Goal: Information Seeking & Learning: Understand process/instructions

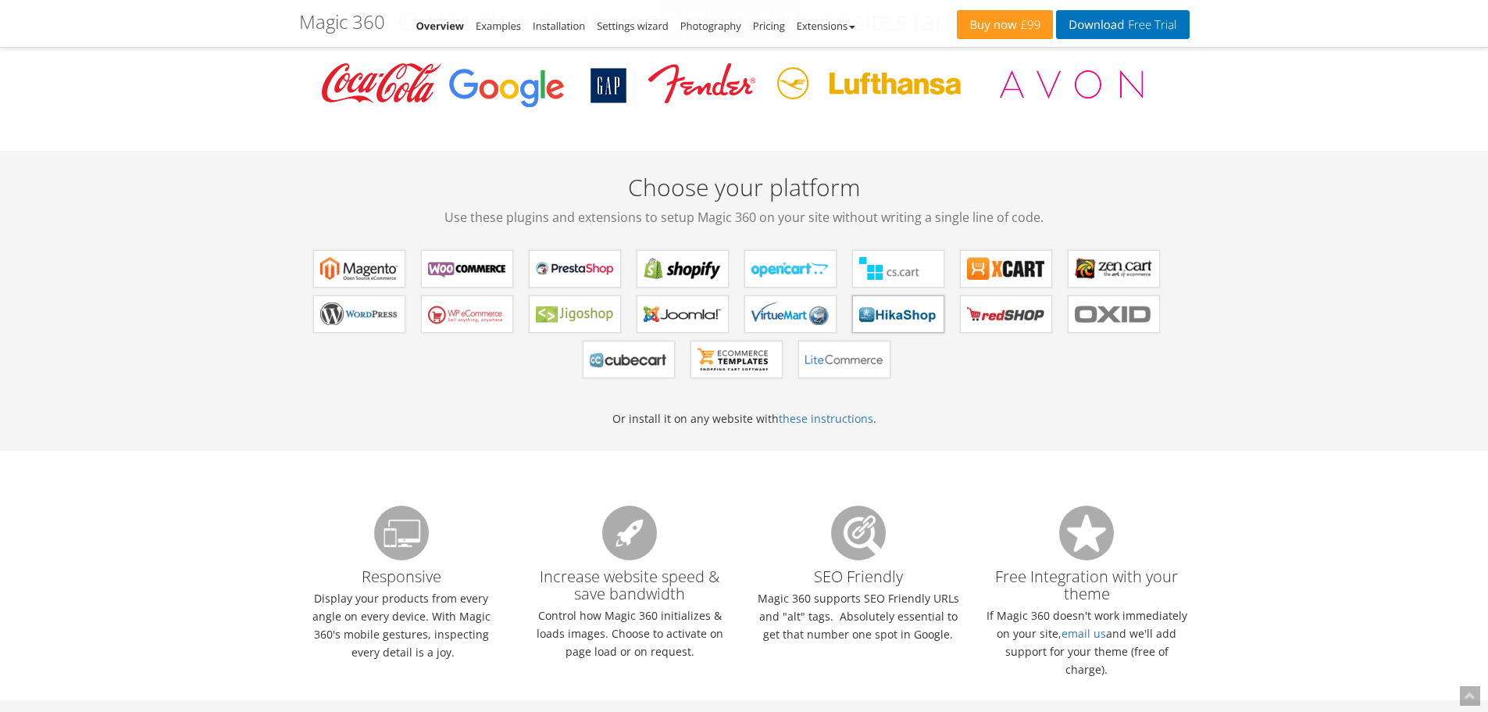
scroll to position [703, 0]
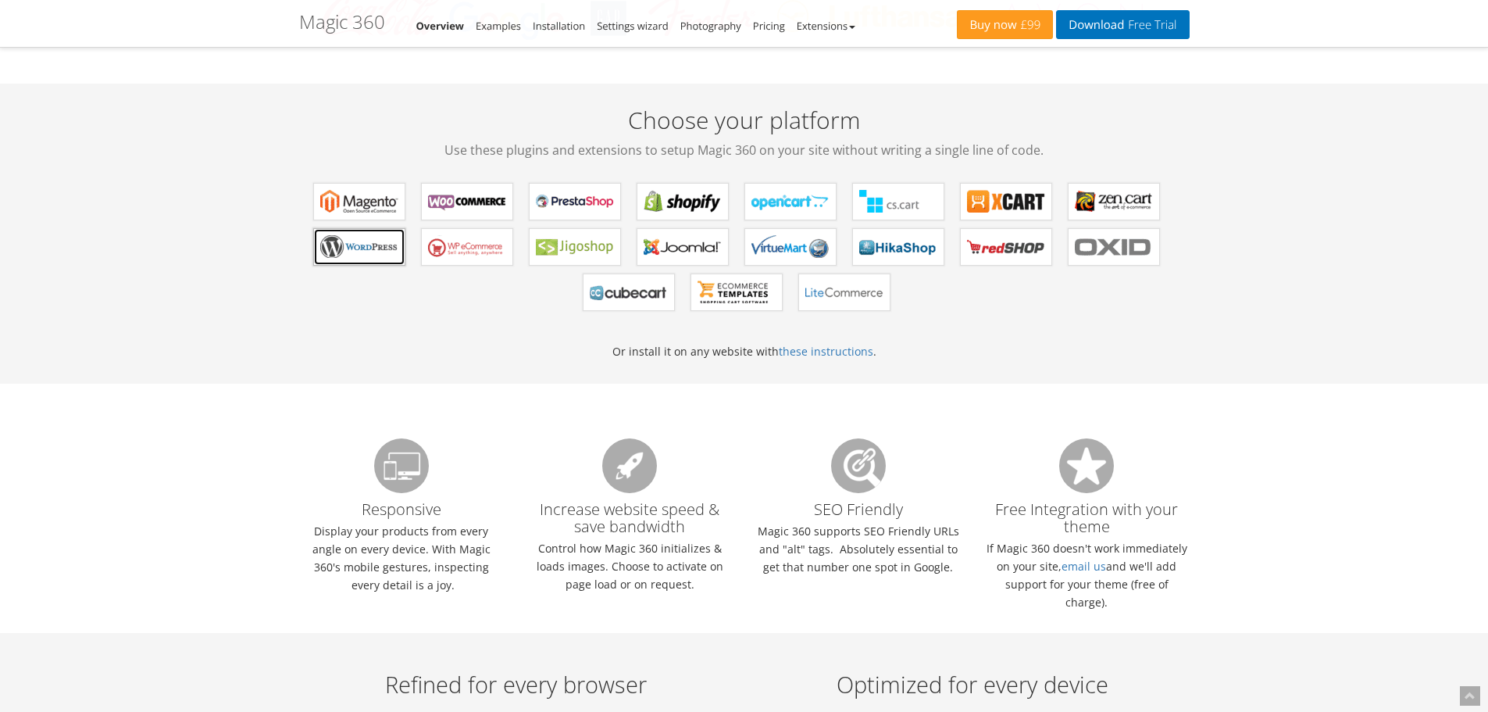
click at [377, 252] on b "Magic 360 for WordPress" at bounding box center [359, 246] width 78 height 23
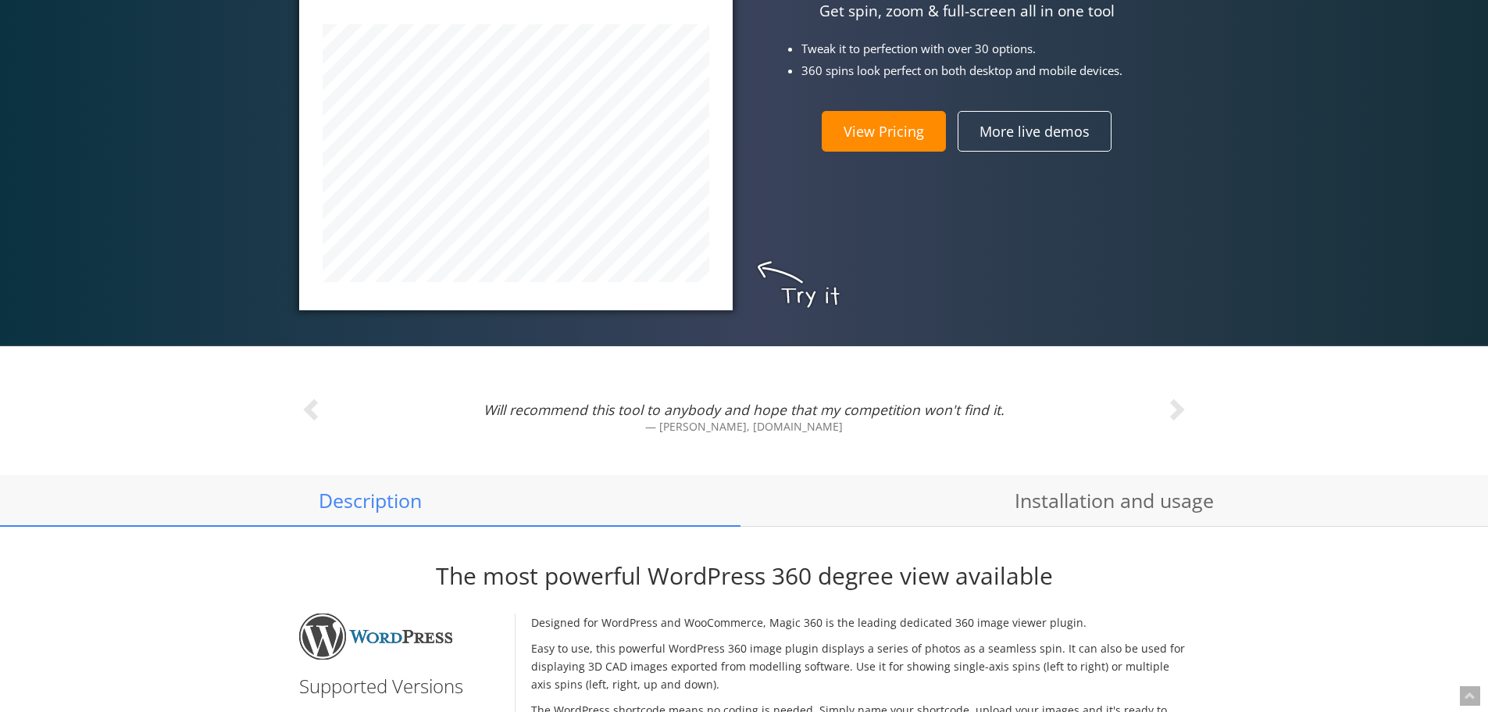
scroll to position [703, 0]
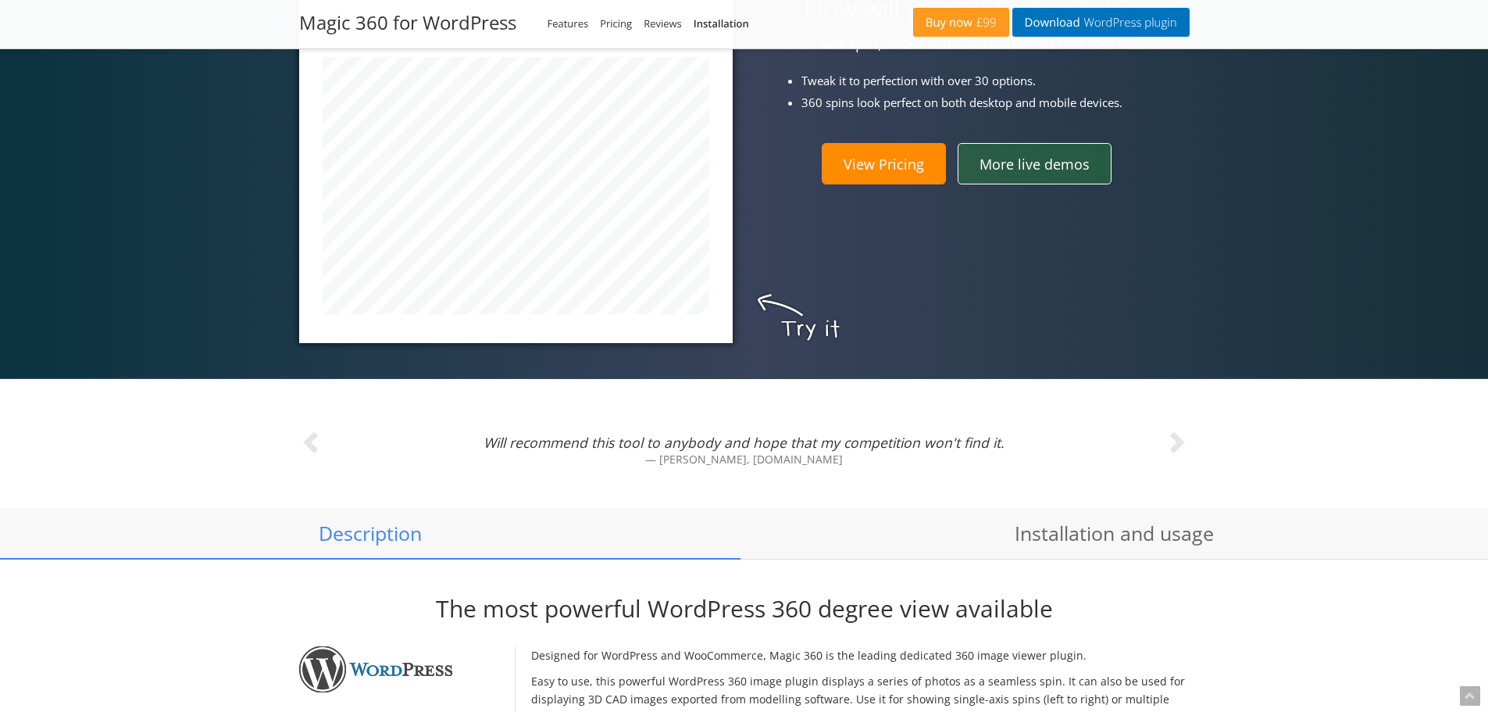
click at [1032, 171] on link "More live demos" at bounding box center [1035, 163] width 154 height 41
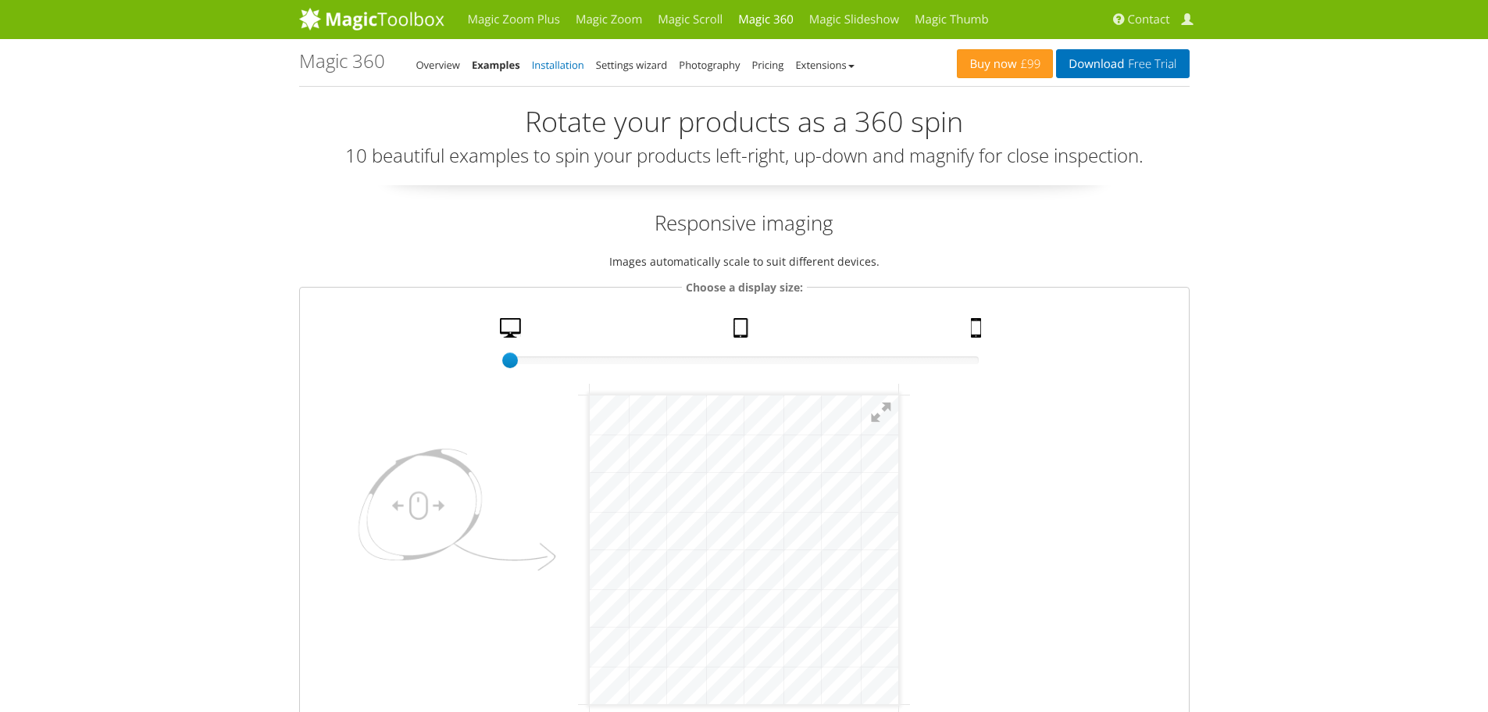
click at [556, 64] on link "Installation" at bounding box center [558, 65] width 52 height 14
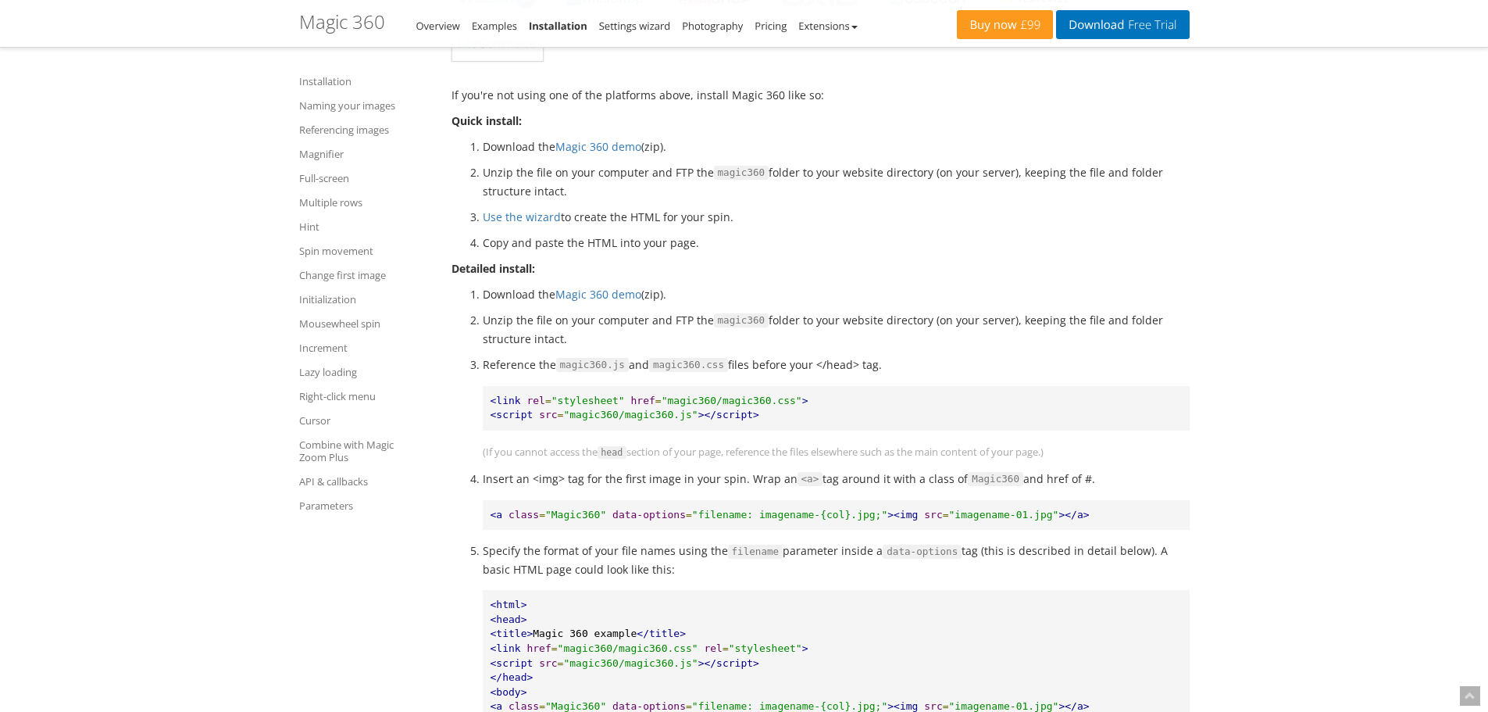
scroll to position [625, 0]
